Goal: Transaction & Acquisition: Purchase product/service

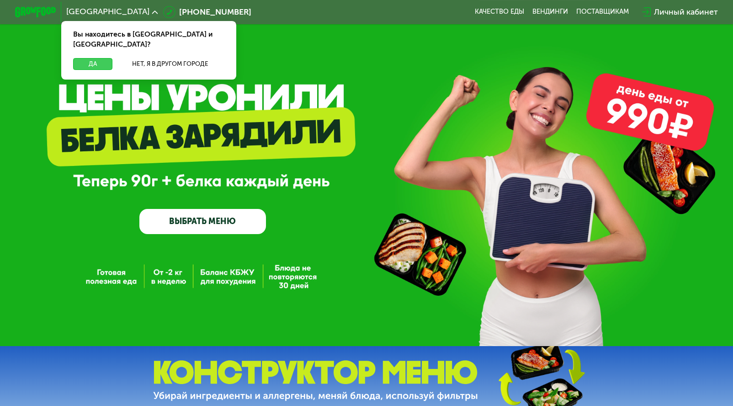
click at [91, 58] on button "Да" at bounding box center [92, 64] width 39 height 12
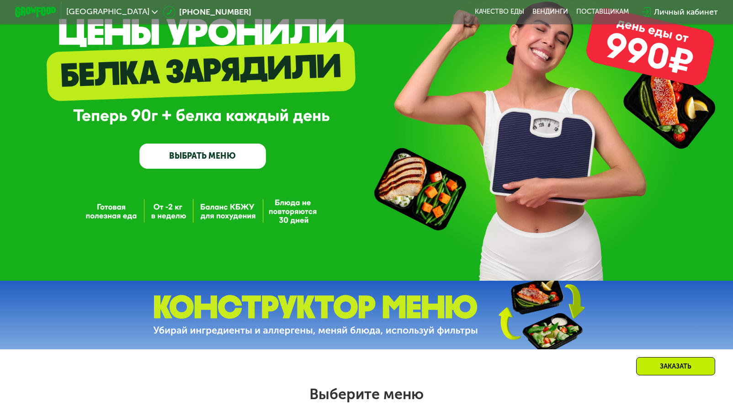
scroll to position [66, 0]
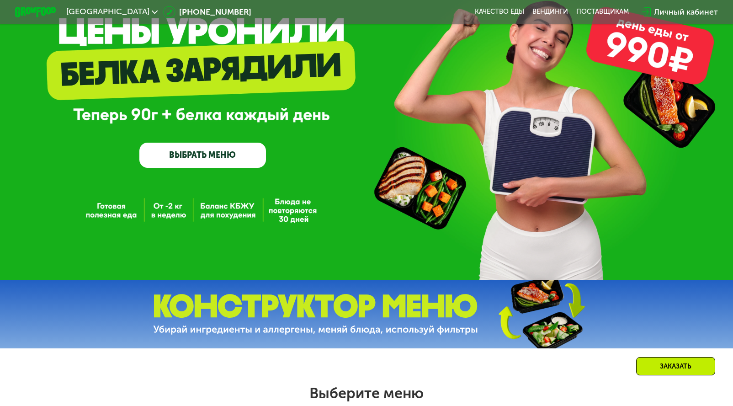
click at [223, 155] on link "ВЫБРАТЬ МЕНЮ" at bounding box center [202, 156] width 127 height 26
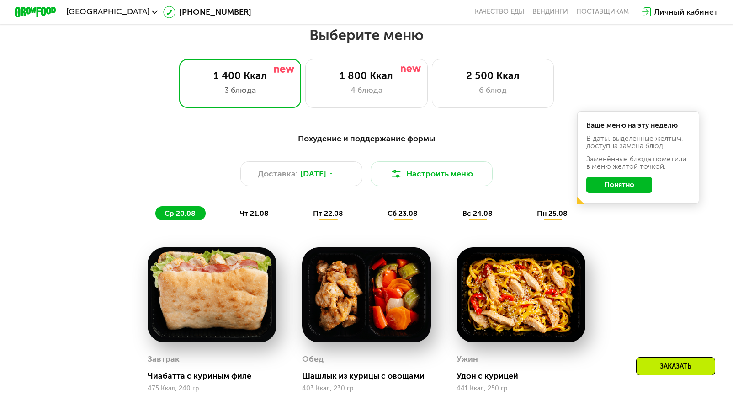
scroll to position [426, 0]
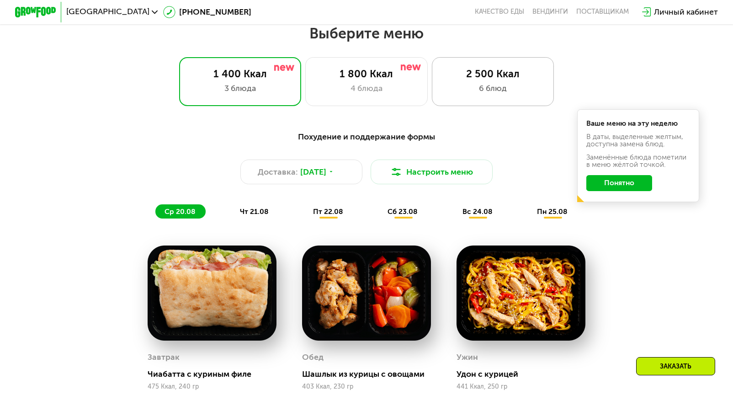
click at [486, 91] on div "6 блюд" at bounding box center [492, 88] width 101 height 12
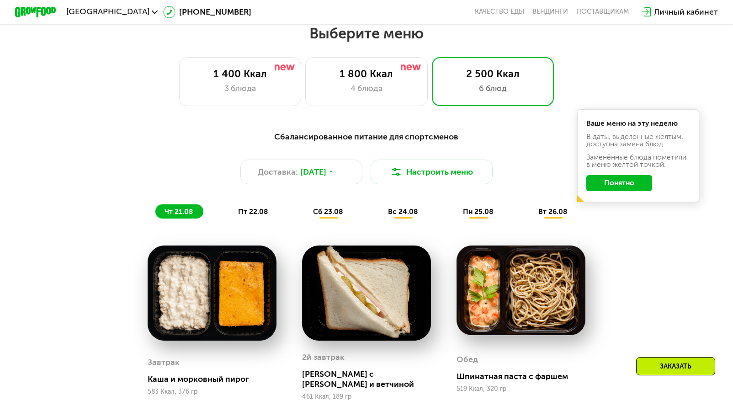
click at [616, 185] on button "Понятно" at bounding box center [619, 183] width 66 height 16
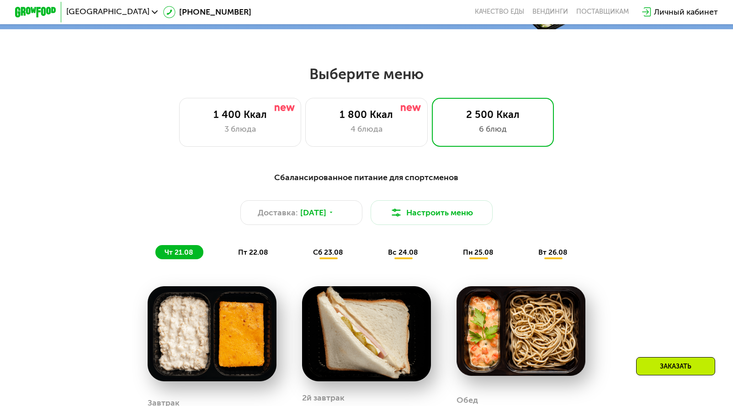
scroll to position [386, 0]
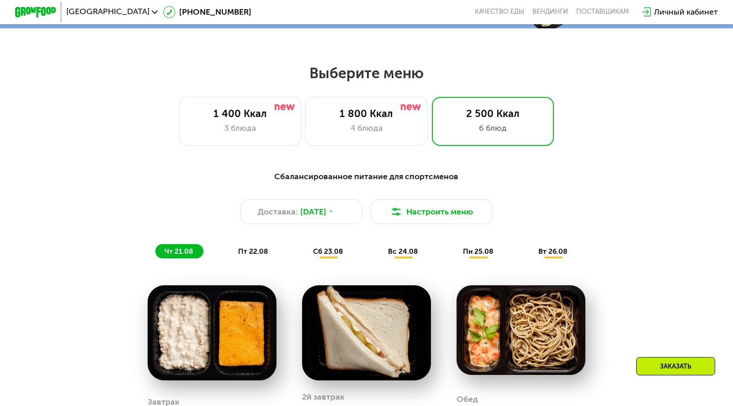
click at [254, 252] on span "пт 22.08" at bounding box center [253, 251] width 30 height 9
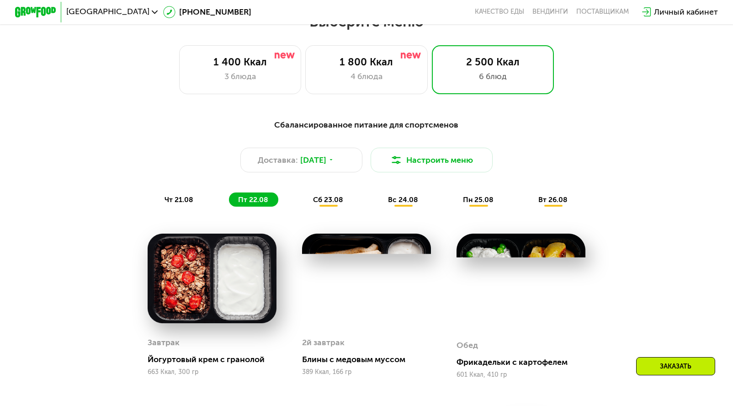
scroll to position [431, 0]
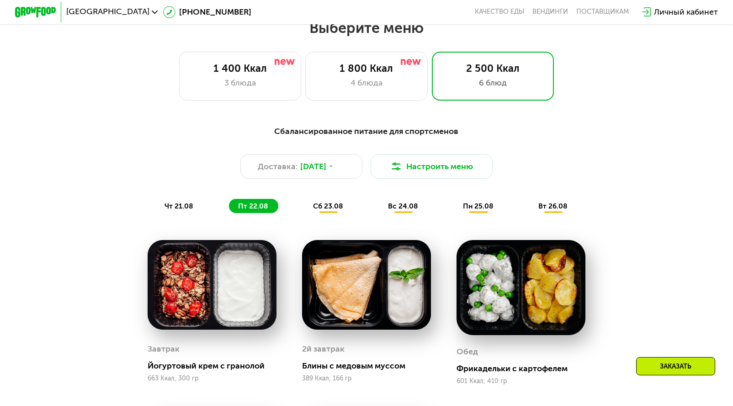
click at [325, 207] on span "сб 23.08" at bounding box center [328, 206] width 30 height 9
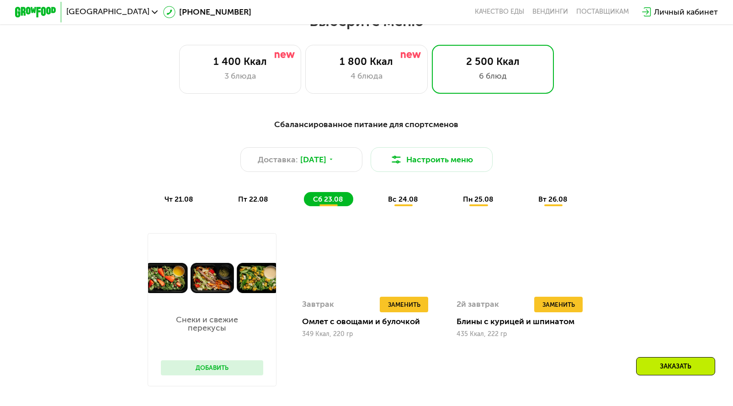
scroll to position [438, 0]
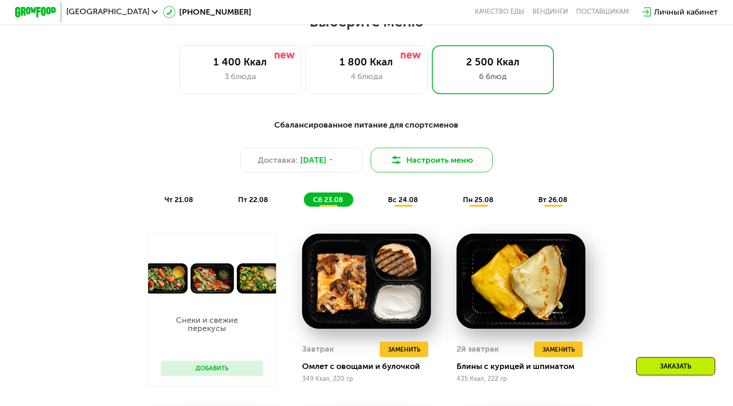
click at [421, 167] on button "Настроить меню" at bounding box center [432, 160] width 122 height 24
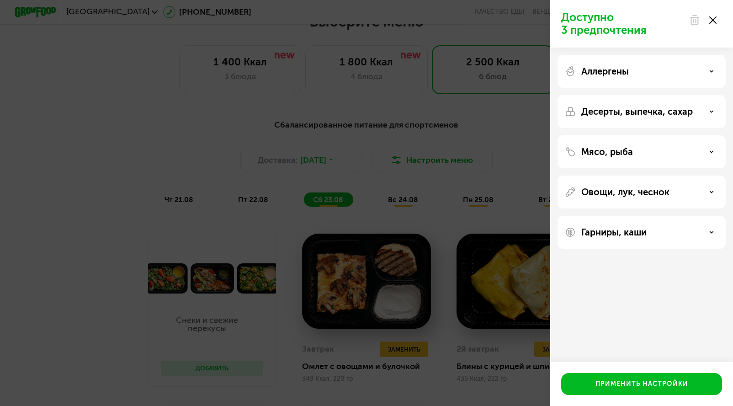
click at [676, 176] on div "Мясо, рыба" at bounding box center [642, 192] width 168 height 33
click at [709, 150] on icon at bounding box center [711, 151] width 5 height 5
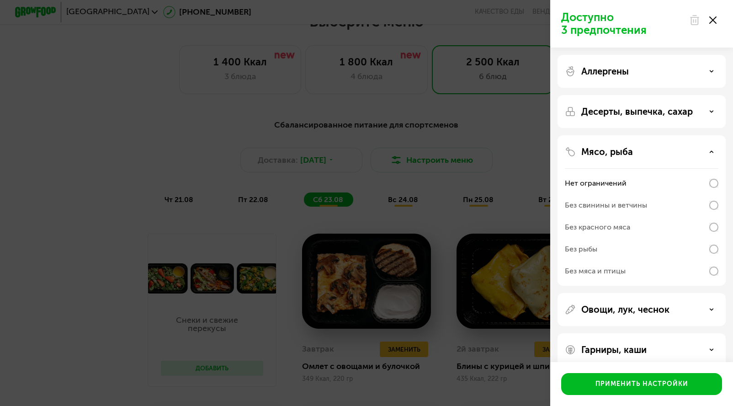
click at [709, 150] on icon at bounding box center [711, 151] width 5 height 5
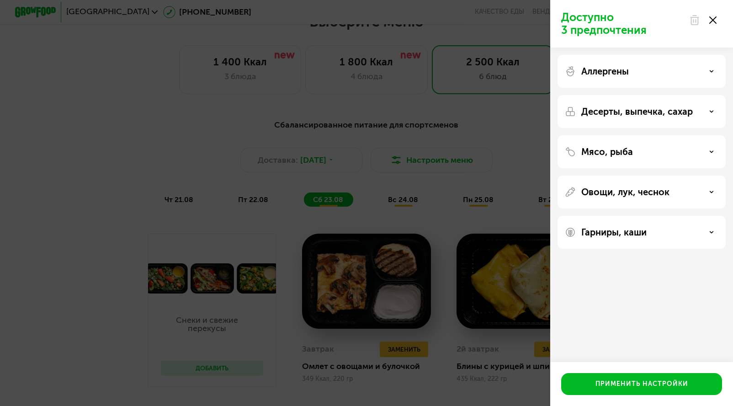
click at [709, 110] on icon at bounding box center [711, 111] width 5 height 5
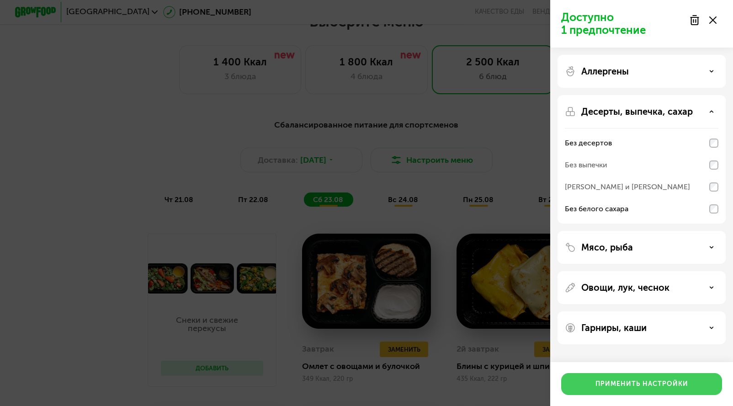
click at [639, 384] on div "Применить настройки" at bounding box center [642, 383] width 93 height 9
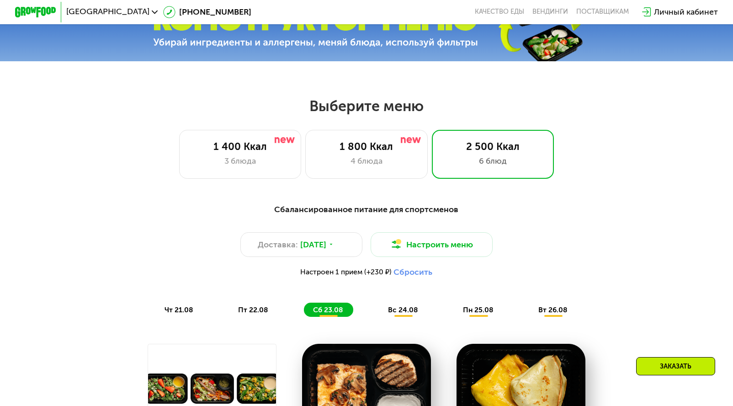
scroll to position [351, 0]
